Goal: Task Accomplishment & Management: Manage account settings

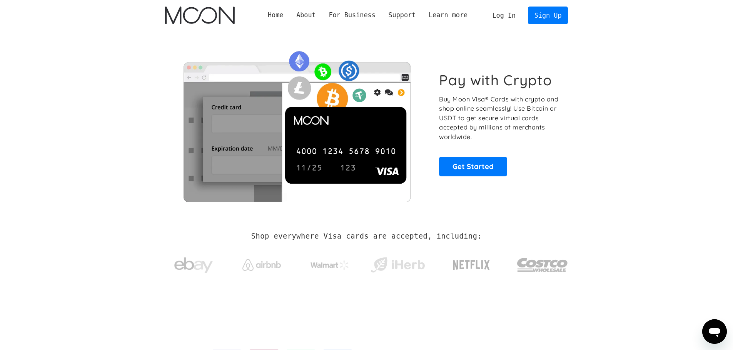
click at [510, 14] on link "Log In" at bounding box center [504, 15] width 36 height 17
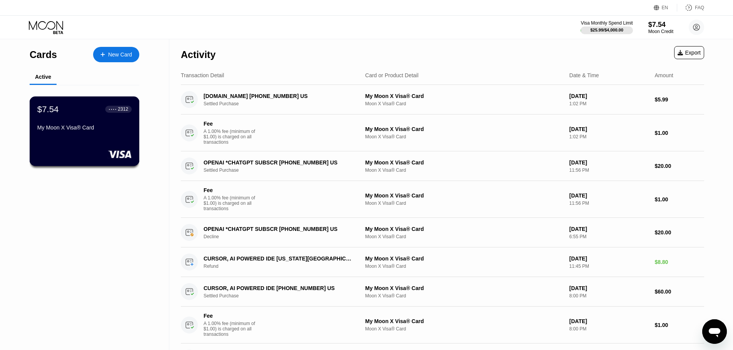
click at [93, 131] on div "My Moon X Visa® Card" at bounding box center [84, 128] width 94 height 6
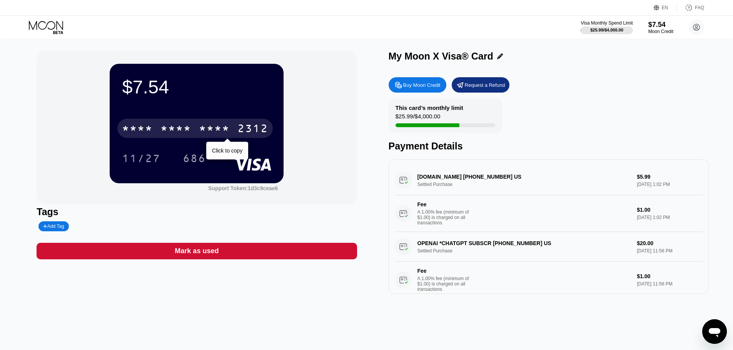
click at [156, 129] on div "* * * * * * * * * * * * 2312" at bounding box center [194, 128] width 155 height 19
